Goal: Answer question/provide support

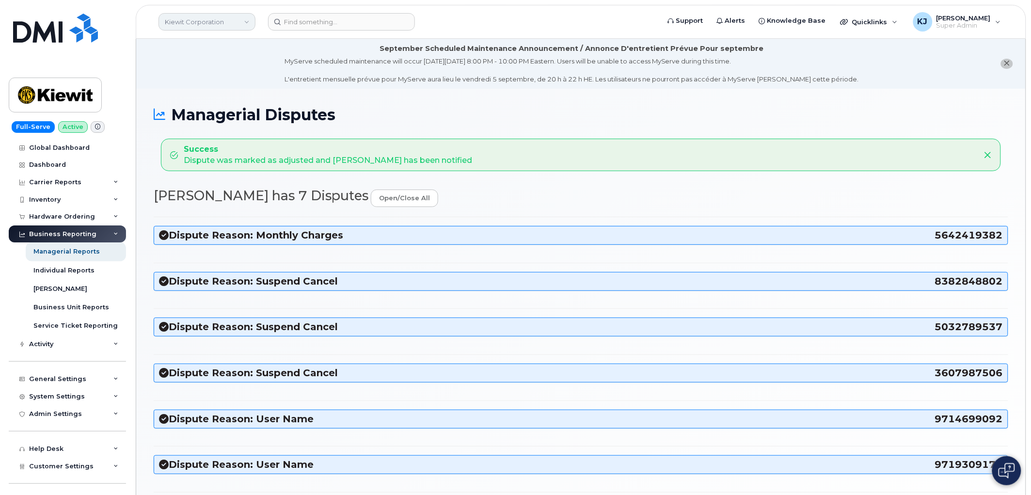
click at [183, 26] on link "Kiewit Corporation" at bounding box center [206, 21] width 97 height 17
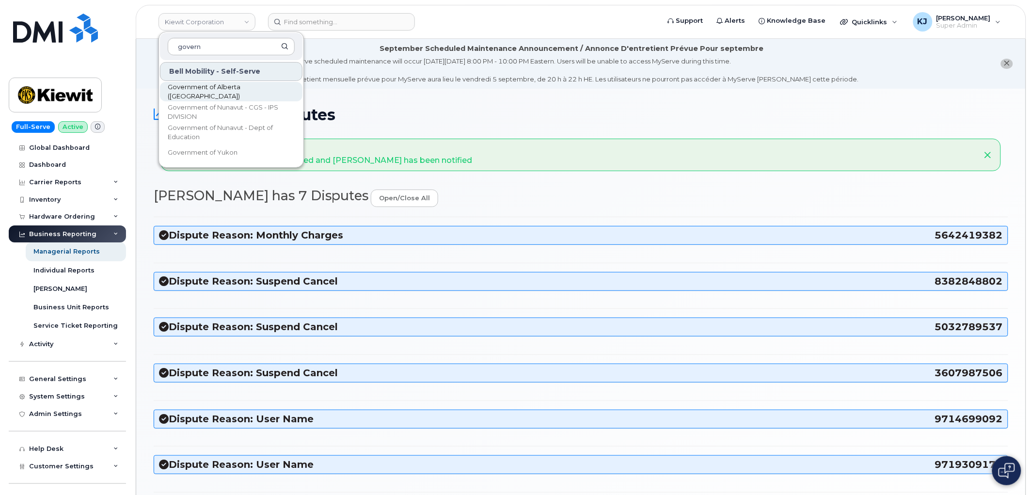
type input "govern"
click at [240, 92] on span "Government of Alberta ([GEOGRAPHIC_DATA])" at bounding box center [223, 91] width 111 height 19
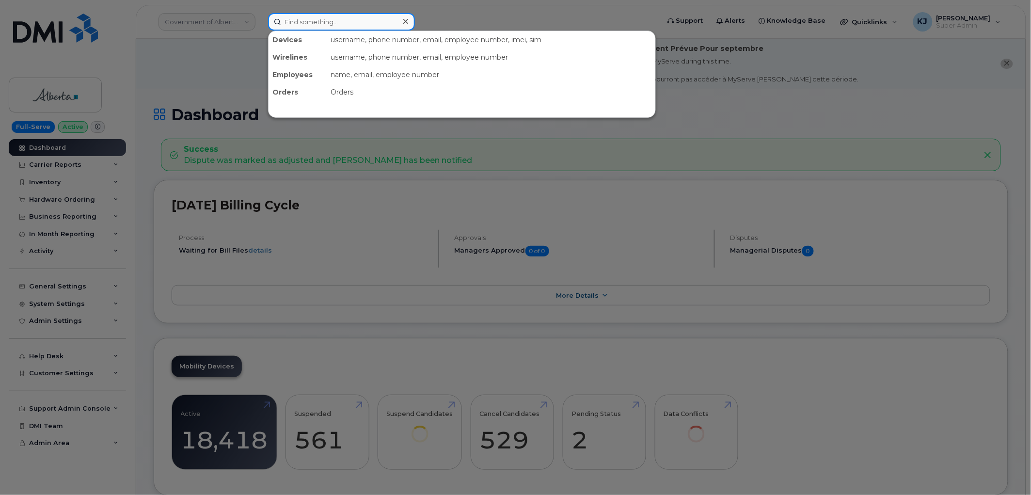
click at [345, 26] on input at bounding box center [341, 21] width 147 height 17
paste input "5873370478"
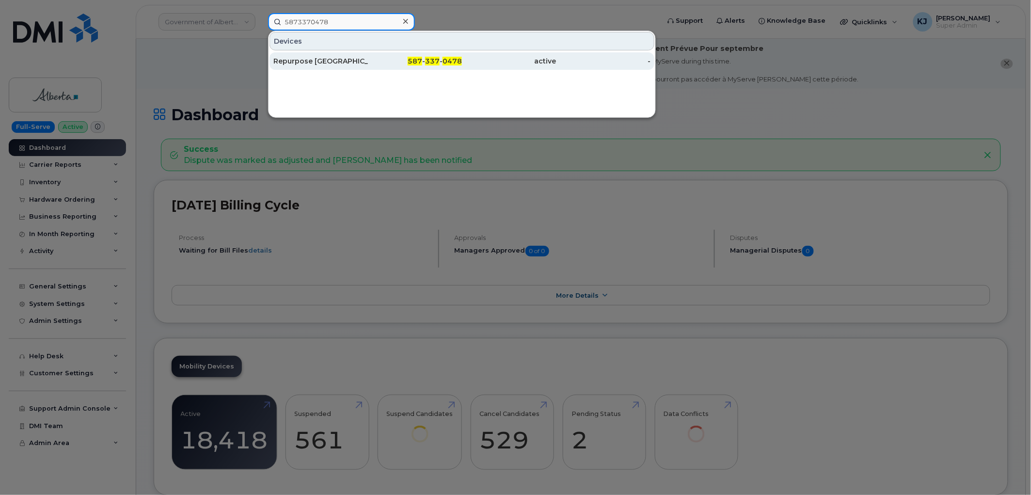
type input "5873370478"
click at [347, 64] on div "Repurpose Edmonton" at bounding box center [320, 61] width 94 height 10
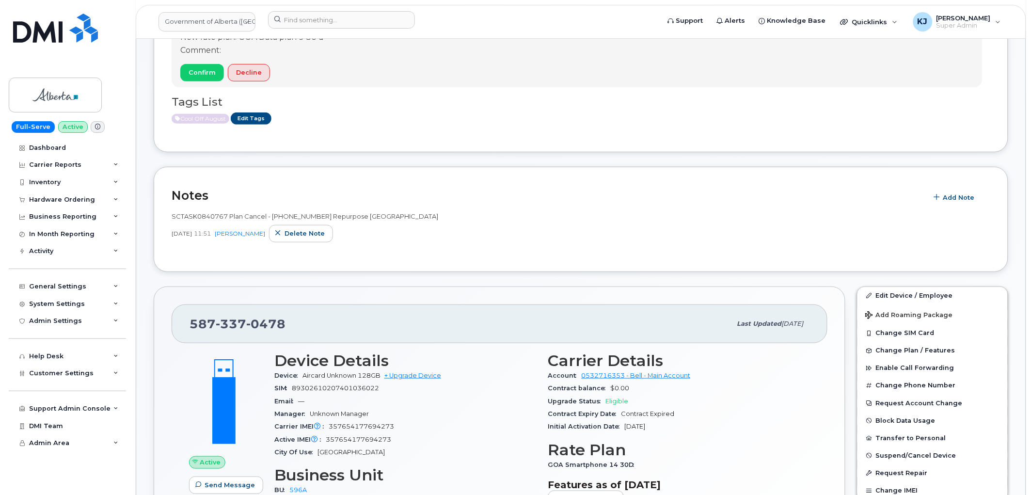
scroll to position [54, 0]
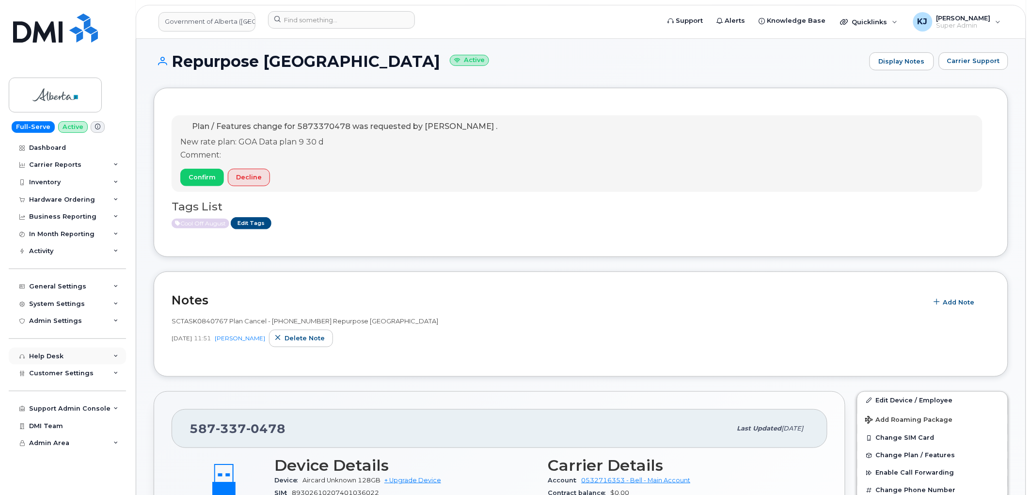
drag, startPoint x: 68, startPoint y: 371, endPoint x: 71, endPoint y: 361, distance: 9.5
click at [68, 371] on span "Customer Settings" at bounding box center [61, 372] width 64 height 7
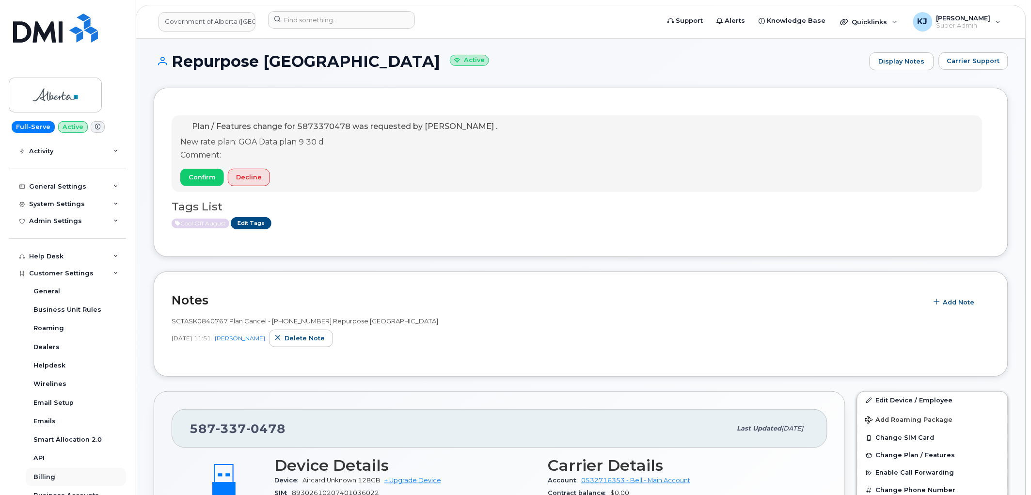
scroll to position [253, 0]
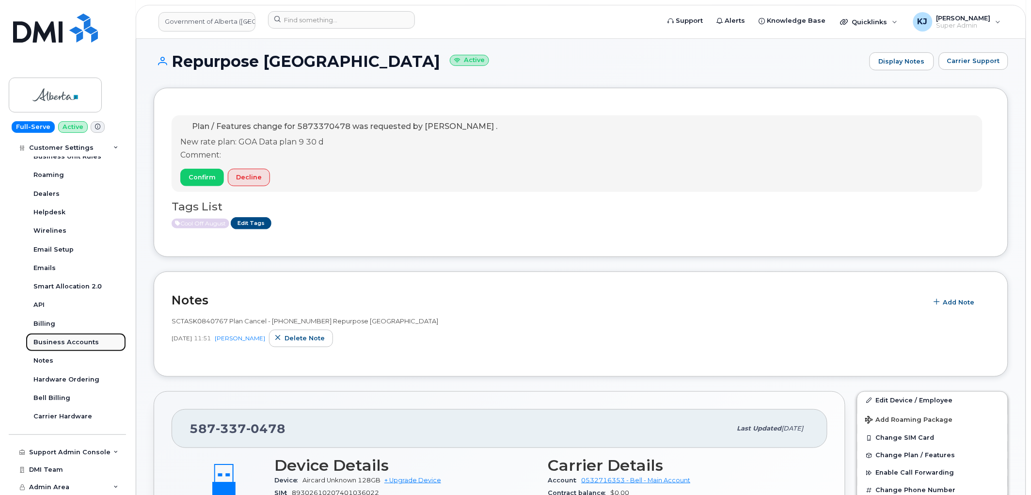
click at [68, 341] on div "Business Accounts" at bounding box center [65, 342] width 65 height 9
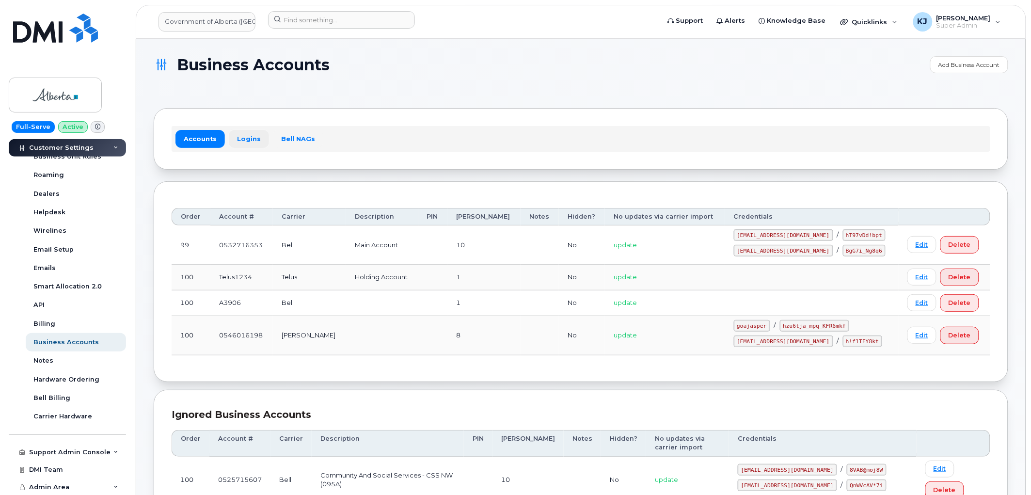
click at [235, 138] on link "Logins" at bounding box center [249, 138] width 40 height 17
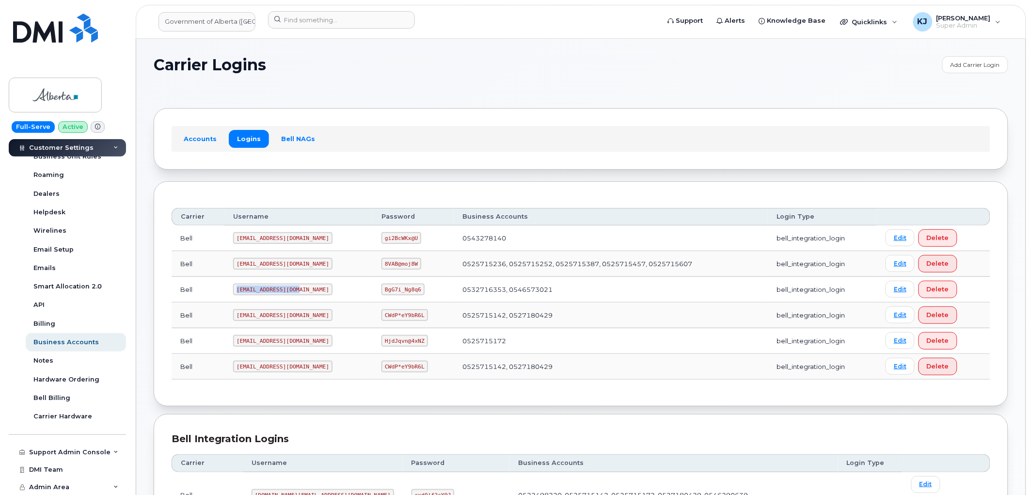
drag, startPoint x: 293, startPoint y: 289, endPoint x: 233, endPoint y: 286, distance: 59.7
click at [233, 286] on code "goa482E2@myserve.ca" at bounding box center [282, 289] width 99 height 12
copy code "goa482E2@myserve.ca"
drag, startPoint x: 356, startPoint y: 288, endPoint x: 391, endPoint y: 288, distance: 34.4
click at [391, 288] on code "BgG7i_Ng8q6" at bounding box center [402, 289] width 43 height 12
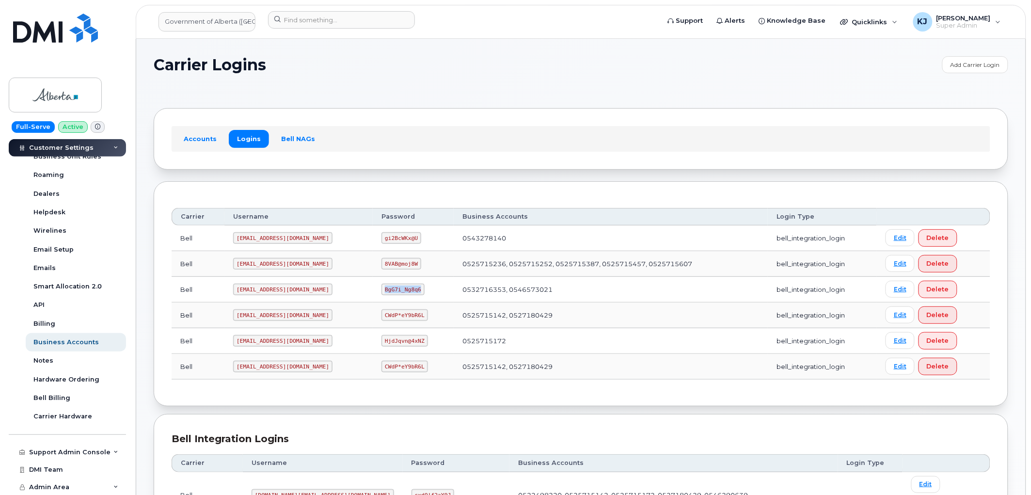
copy code "BgG7i_Ng8q6"
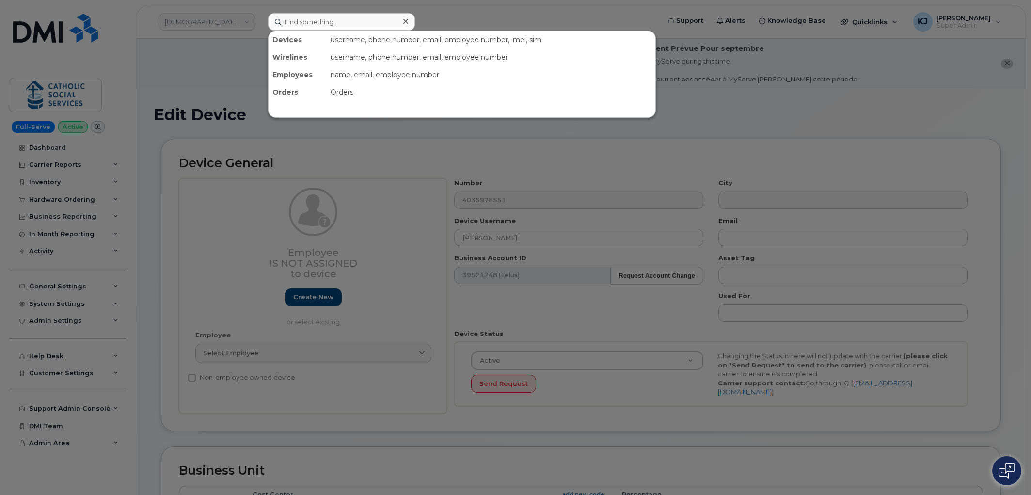
click at [322, 27] on input at bounding box center [341, 21] width 147 height 17
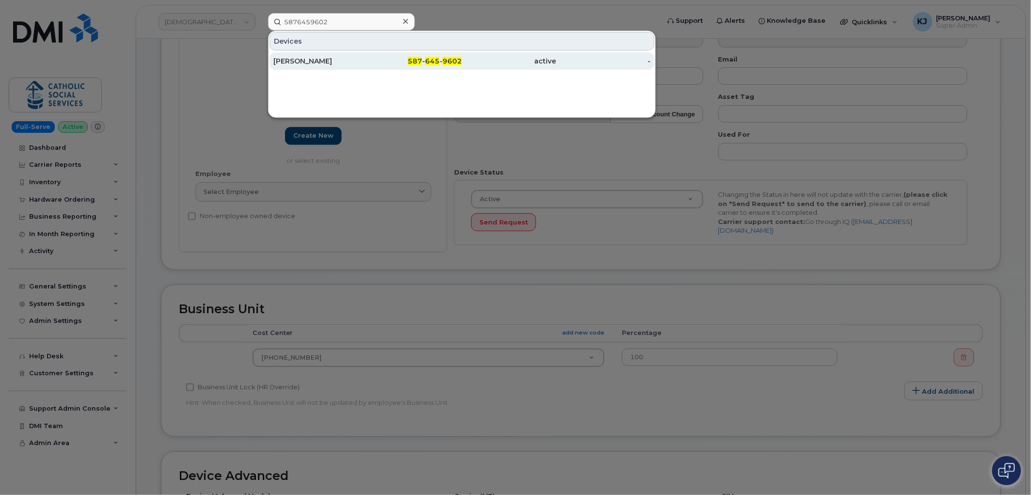
type input "5876459602"
click at [398, 61] on div "587 - 645 - 9602" at bounding box center [415, 61] width 94 height 10
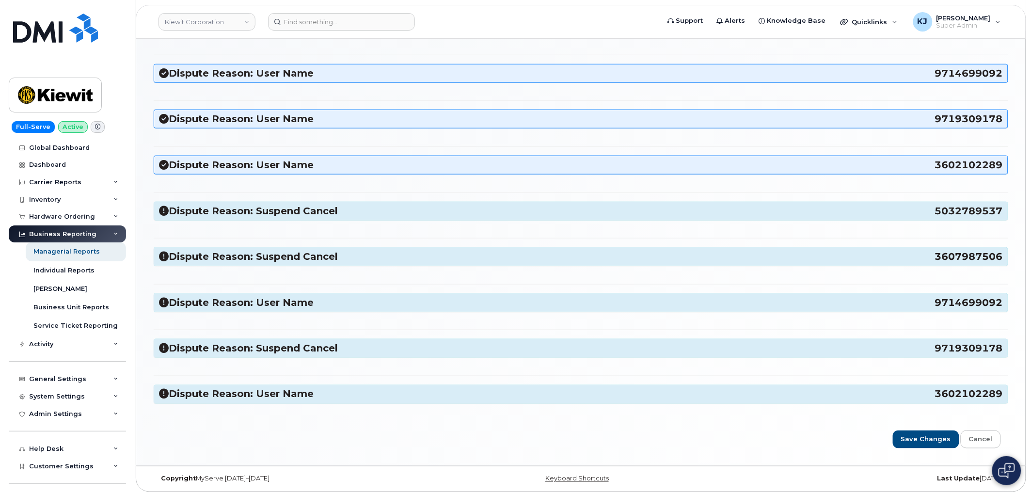
scroll to position [308, 0]
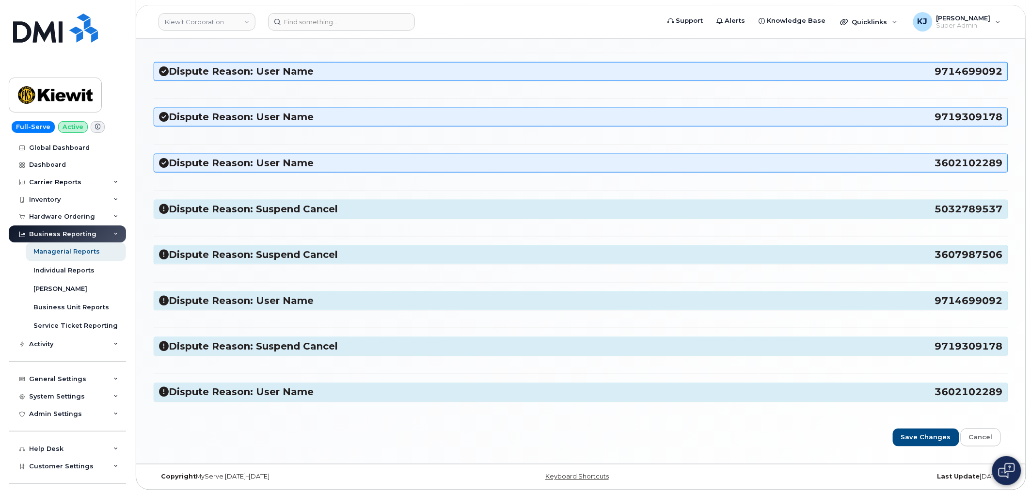
click at [295, 205] on h3 "Dispute Reason: Suspend Cancel 5032789537" at bounding box center [581, 209] width 844 height 13
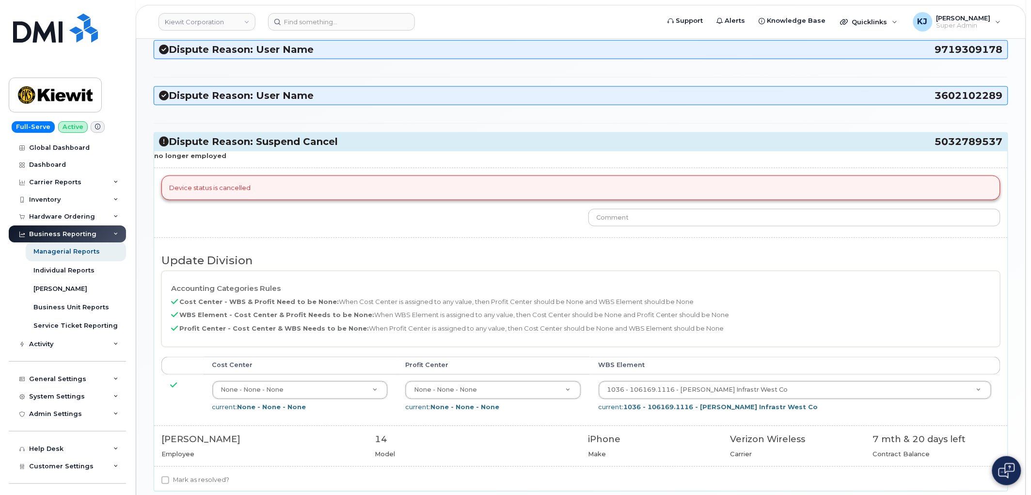
scroll to position [415, 0]
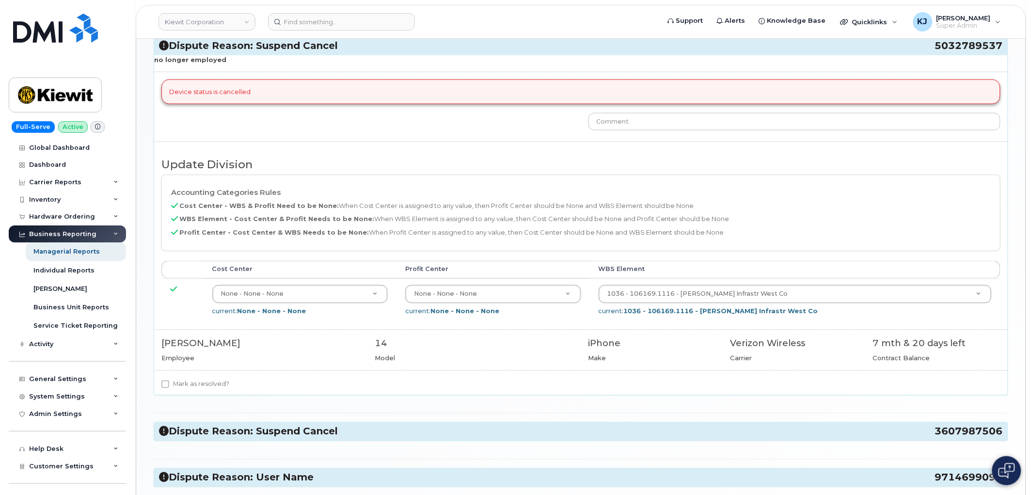
click at [185, 382] on label "Mark as resolved?" at bounding box center [195, 384] width 68 height 12
click at [169, 382] on input "Mark as resolved?" at bounding box center [165, 384] width 8 height 8
checkbox input "true"
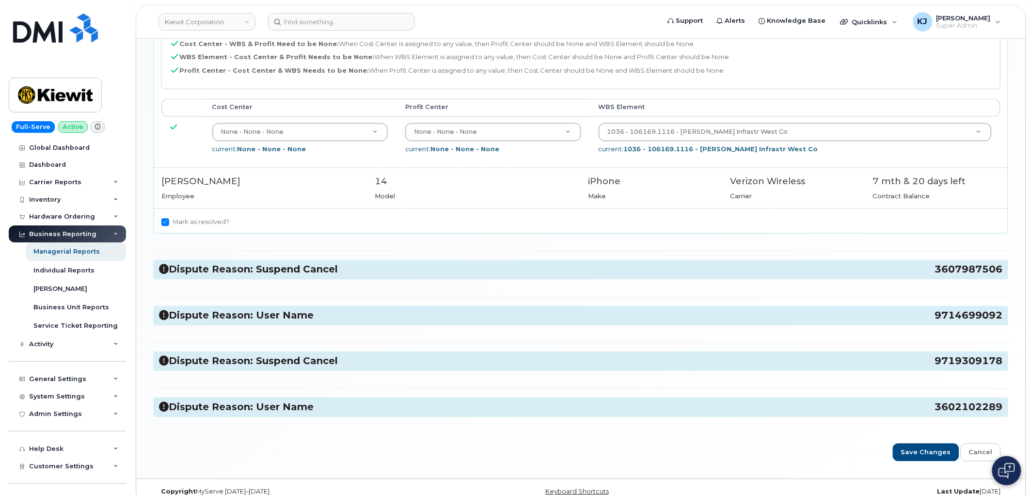
click at [236, 274] on h3 "Dispute Reason: Suspend Cancel 3607987506" at bounding box center [581, 269] width 844 height 13
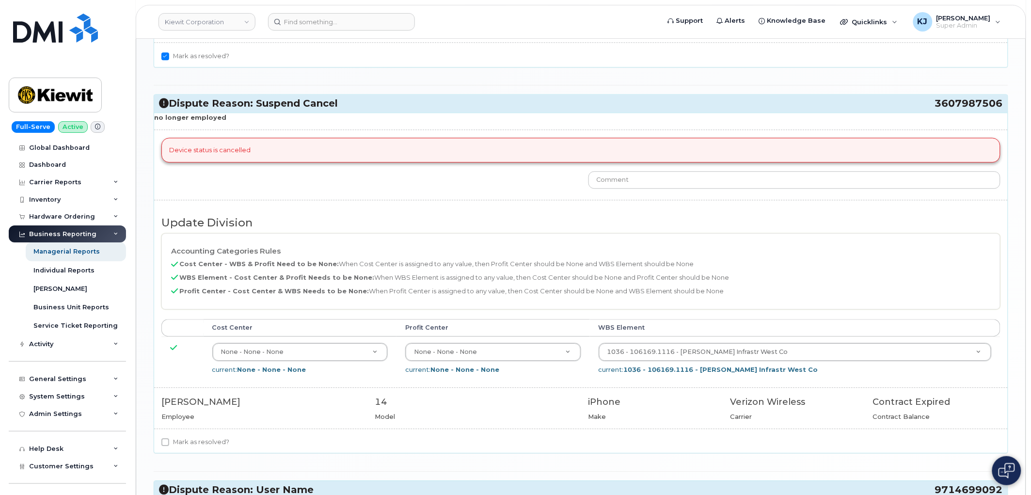
scroll to position [846, 0]
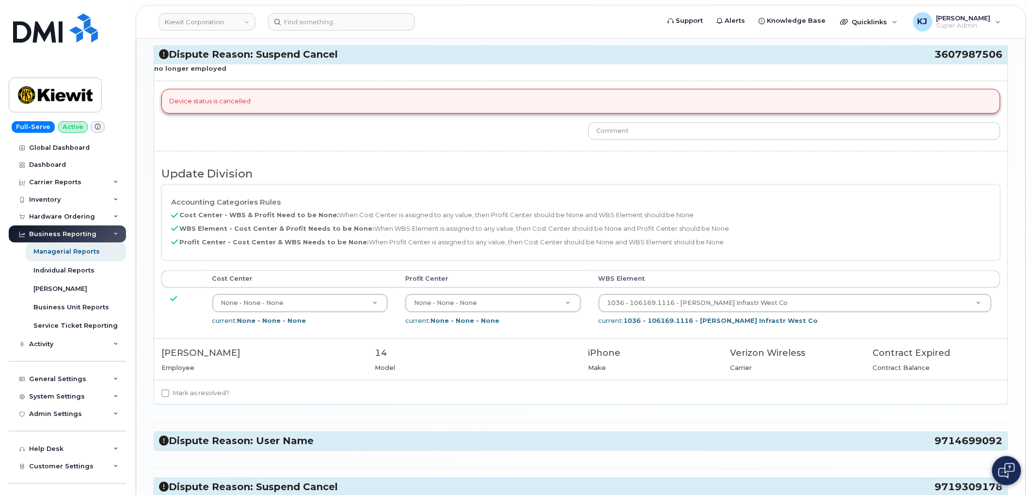
click at [187, 396] on label "Mark as resolved?" at bounding box center [195, 393] width 68 height 12
click at [169, 396] on input "Mark as resolved?" at bounding box center [165, 393] width 8 height 8
checkbox input "true"
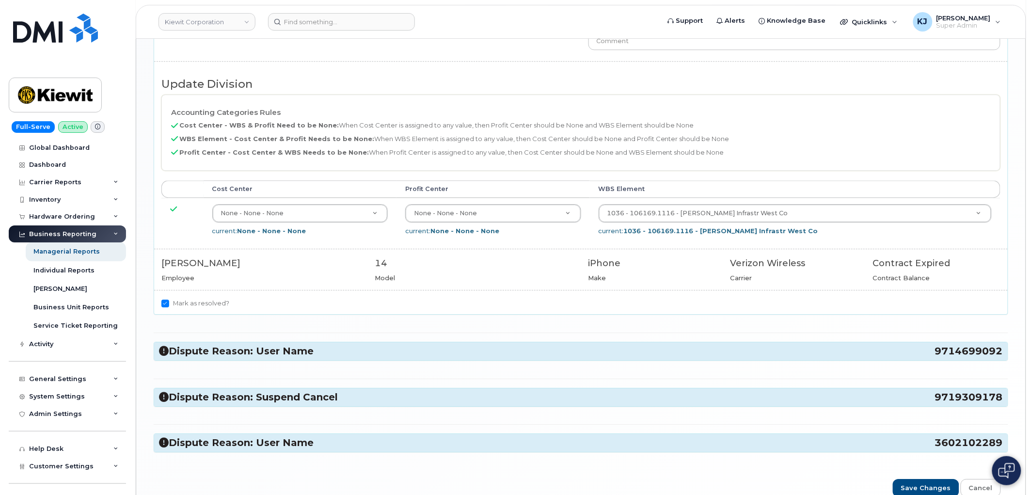
click at [207, 354] on h3 "Dispute Reason: User Name 9714699092" at bounding box center [581, 351] width 844 height 13
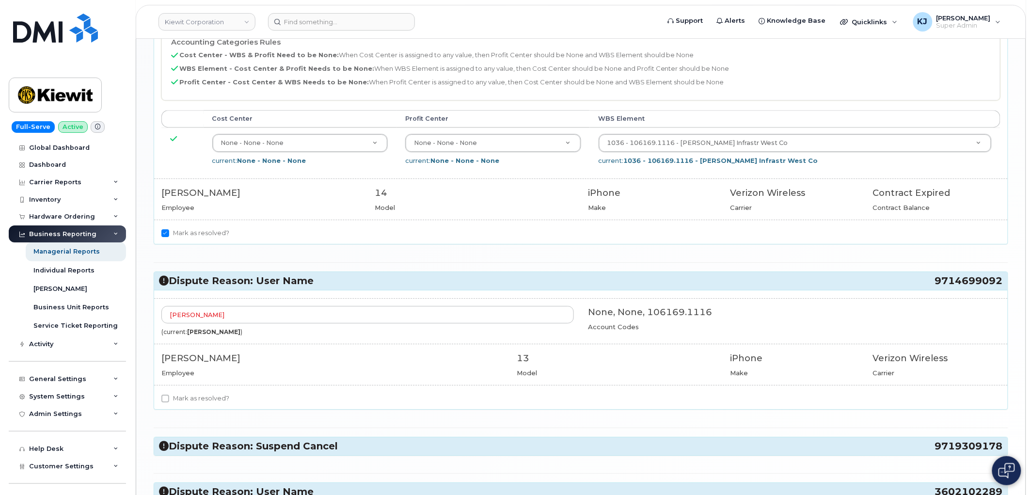
scroll to position [1077, 0]
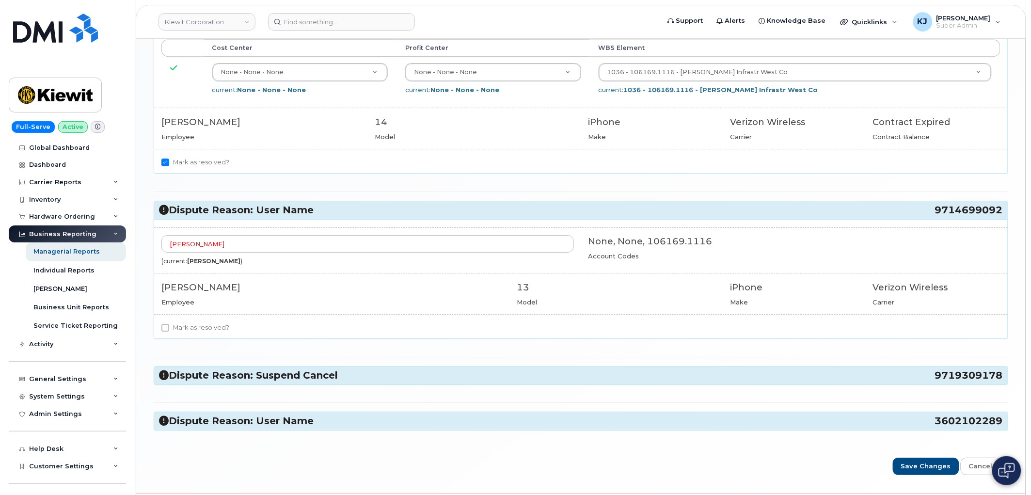
click at [187, 331] on label "Mark as resolved?" at bounding box center [195, 328] width 68 height 12
click at [169, 331] on input "Mark as resolved?" at bounding box center [165, 328] width 8 height 8
checkbox input "true"
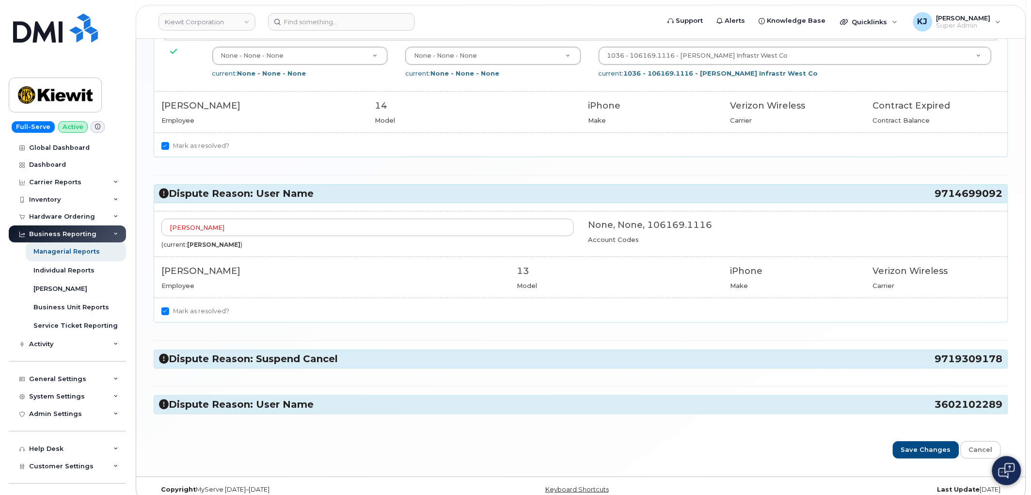
scroll to position [1109, 0]
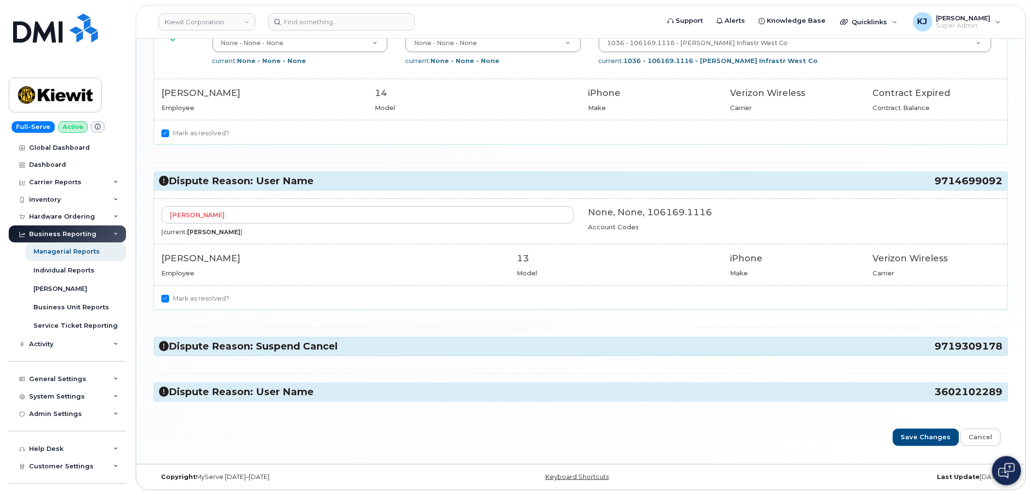
click at [206, 339] on div "Dispute Reason: Suspend Cancel 9719309178" at bounding box center [580, 346] width 853 height 18
click at [206, 350] on h3 "Dispute Reason: Suspend Cancel 9719309178" at bounding box center [581, 346] width 844 height 13
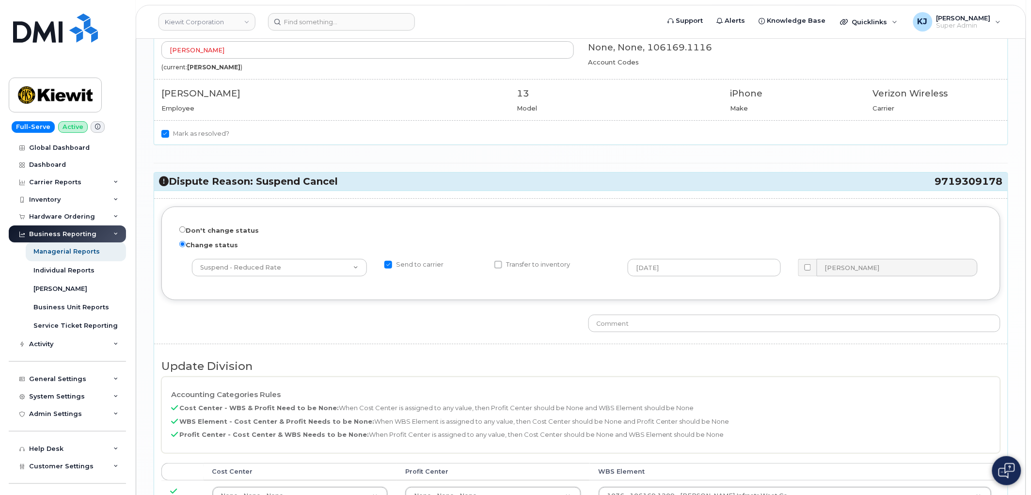
scroll to position [1517, 0]
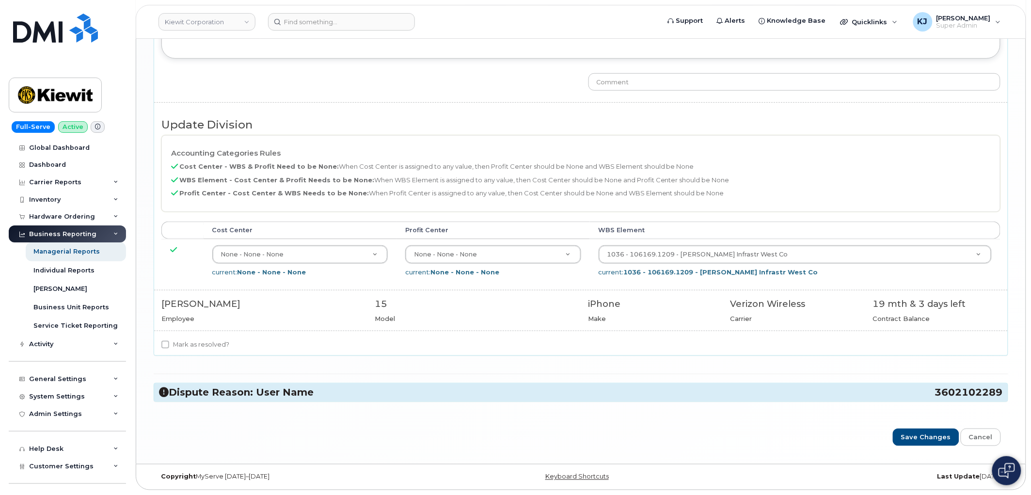
click at [177, 340] on label "Mark as resolved?" at bounding box center [195, 345] width 68 height 12
click at [169, 341] on input "Mark as resolved?" at bounding box center [165, 345] width 8 height 8
checkbox input "true"
click at [233, 388] on h3 "Dispute Reason: User Name 3602102289" at bounding box center [581, 392] width 844 height 13
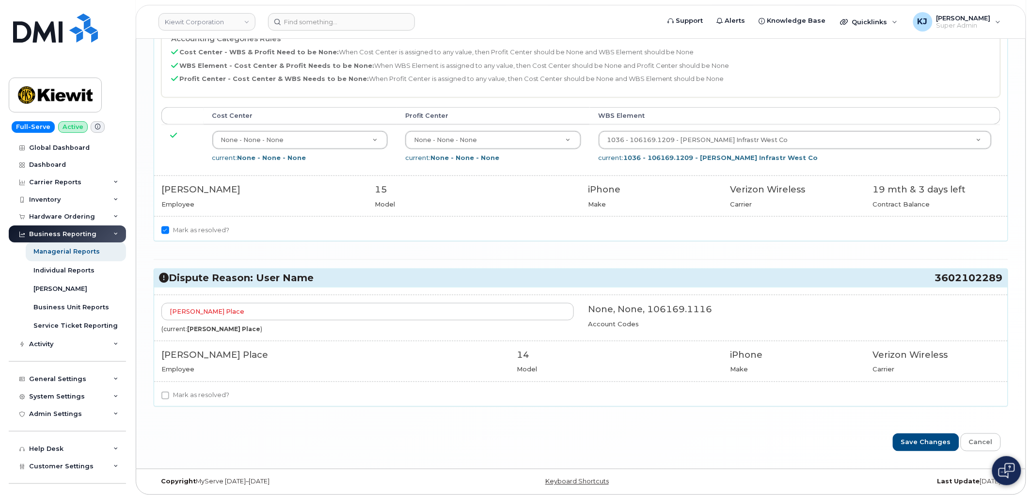
scroll to position [1636, 0]
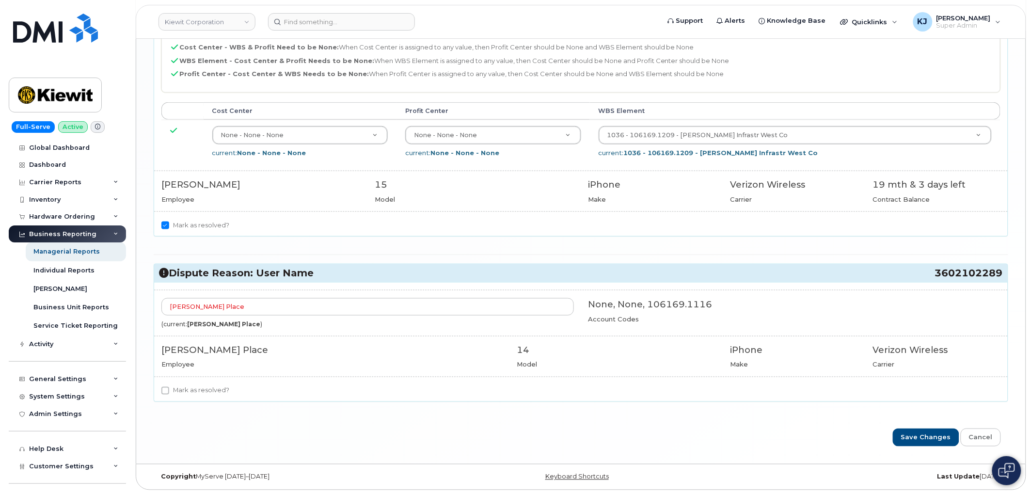
click at [172, 395] on label "Mark as resolved?" at bounding box center [195, 391] width 68 height 12
click at [169, 394] on input "Mark as resolved?" at bounding box center [165, 391] width 8 height 8
checkbox input "true"
click at [931, 439] on input "Save Changes" at bounding box center [926, 437] width 66 height 18
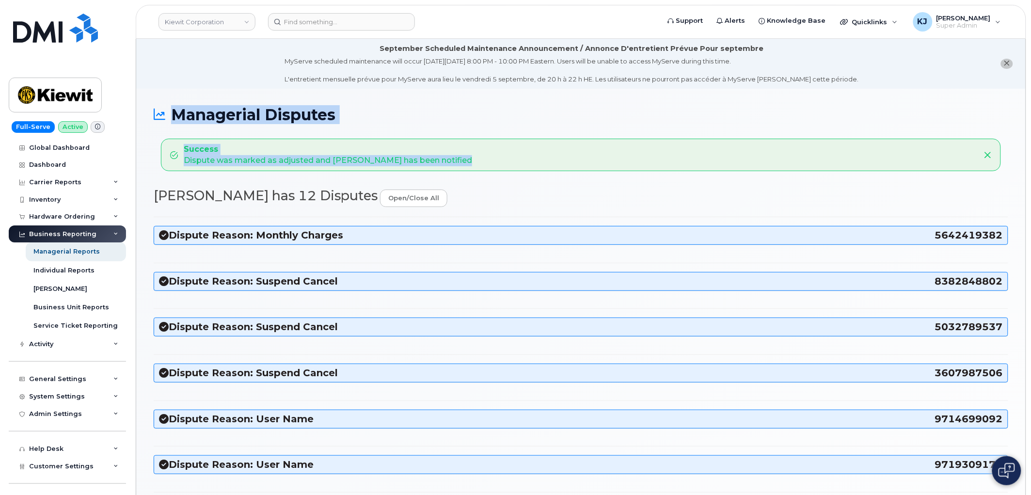
drag, startPoint x: 172, startPoint y: 113, endPoint x: 496, endPoint y: 160, distance: 327.6
click at [496, 160] on div "Managerial Disputes Success Dispute was marked as adjusted and [PERSON_NAME] ha…" at bounding box center [580, 450] width 889 height 722
copy div "Managerial Disputes Success Dispute was marked as adjusted and [PERSON_NAME] ha…"
